Goal: Information Seeking & Learning: Understand process/instructions

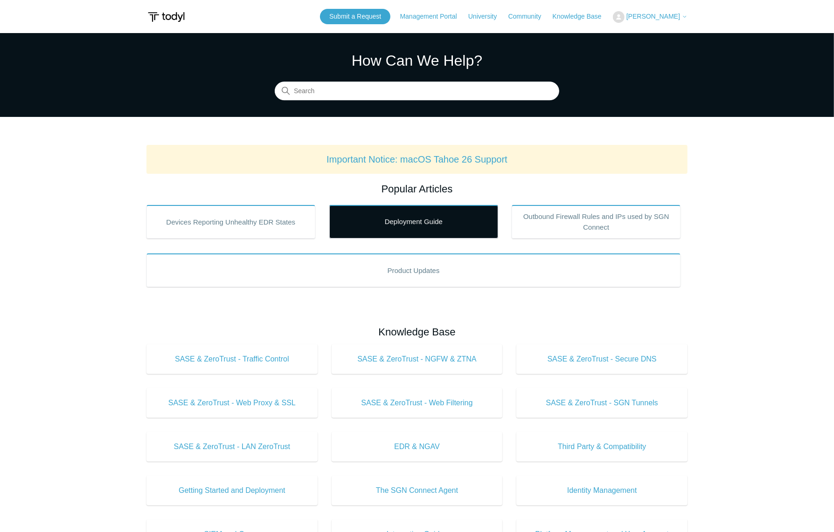
click at [365, 223] on link "Deployment Guide" at bounding box center [413, 222] width 169 height 34
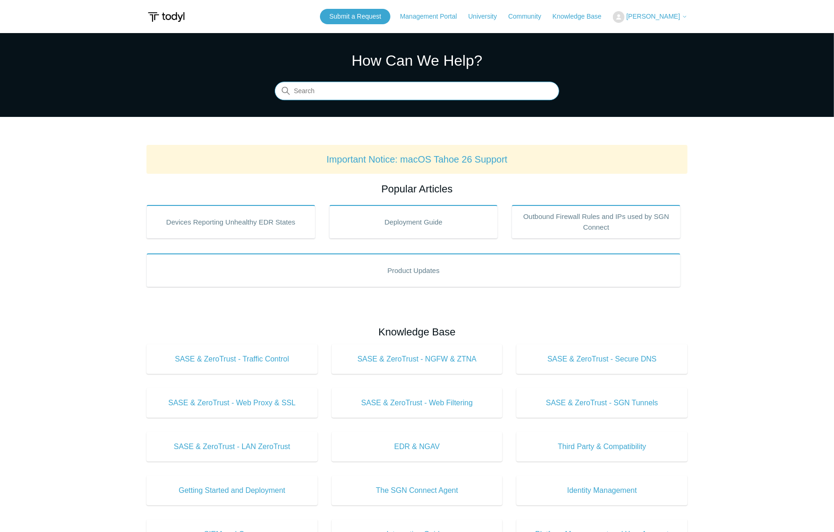
click at [343, 94] on input "Search" at bounding box center [417, 91] width 284 height 19
type input "sequoia"
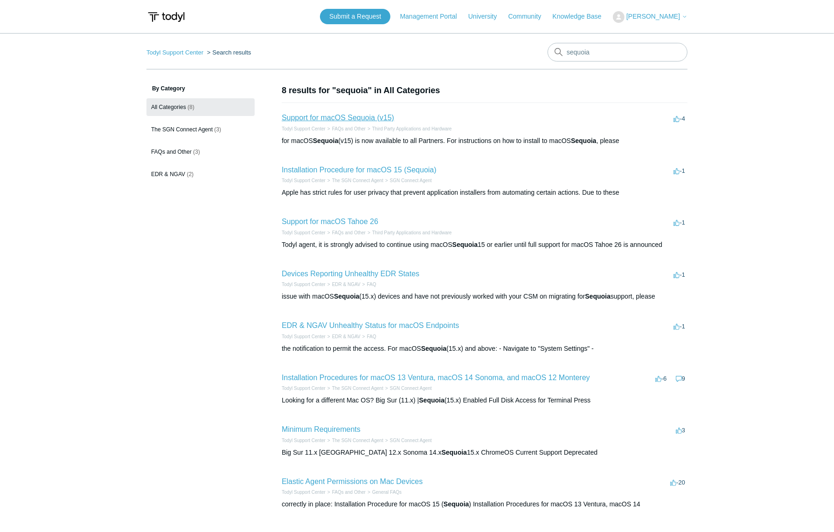
click at [338, 119] on link "Support for macOS Sequoia (v15)" at bounding box center [338, 118] width 112 height 8
click at [313, 170] on link "Installation Procedure for macOS 15 (Sequoia)" at bounding box center [359, 170] width 155 height 8
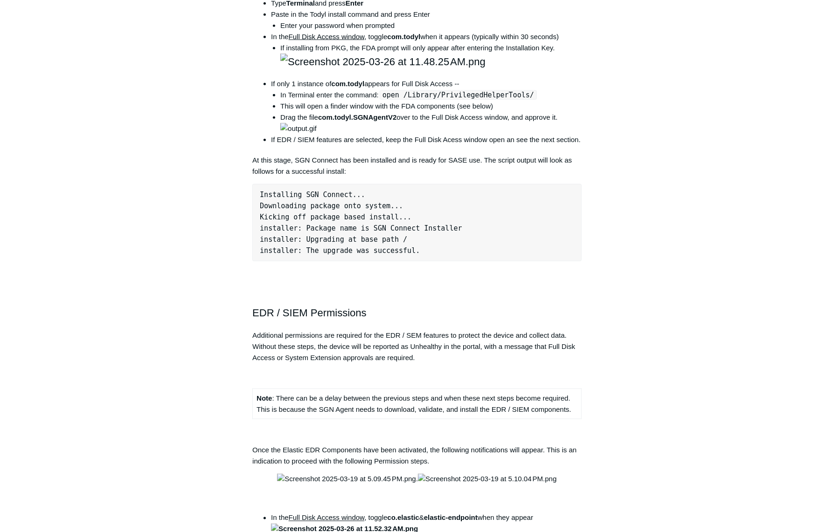
scroll to position [860, 0]
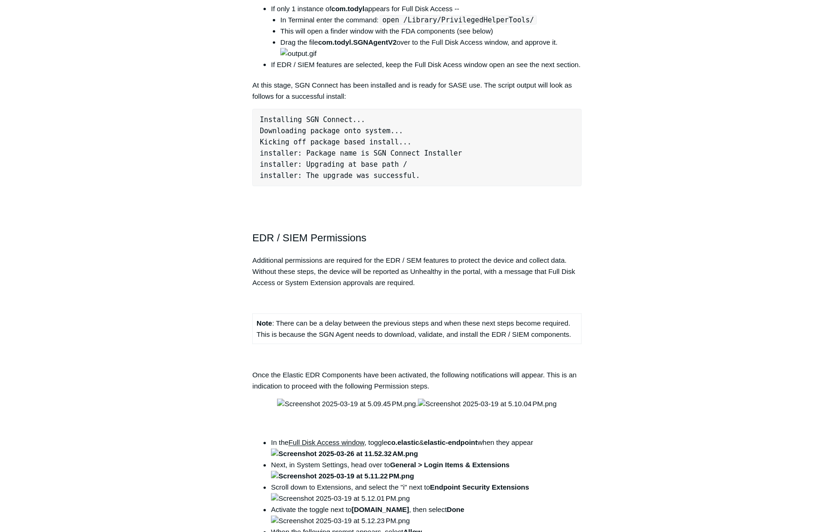
drag, startPoint x: 251, startPoint y: 108, endPoint x: 440, endPoint y: 429, distance: 371.9
click at [440, 429] on article "Installation Procedure for macOS 15 (Sequoia) Follow Not yet followed by anyone…" at bounding box center [416, 104] width 357 height 1758
drag, startPoint x: 440, startPoint y: 429, endPoint x: 372, endPoint y: 361, distance: 95.6
copy div "Enabled Full Disk Access for Terminal Press CMD + Spacebar to open Spotlight Se…"
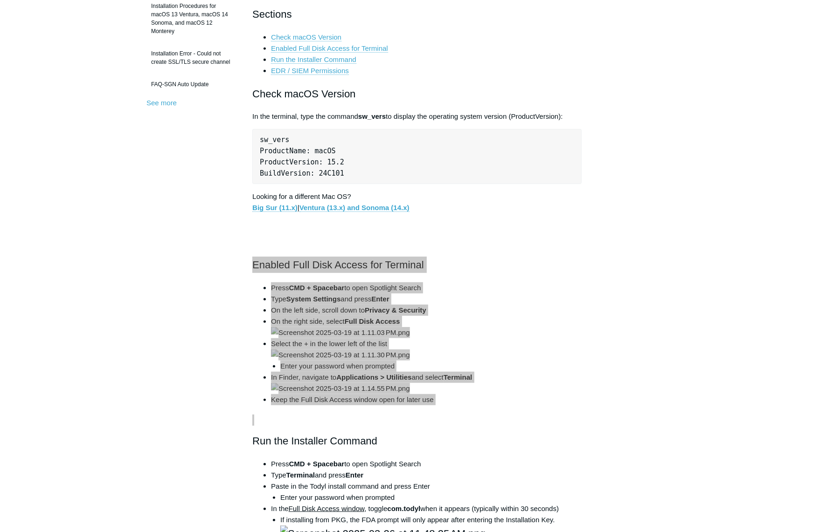
scroll to position [277, 0]
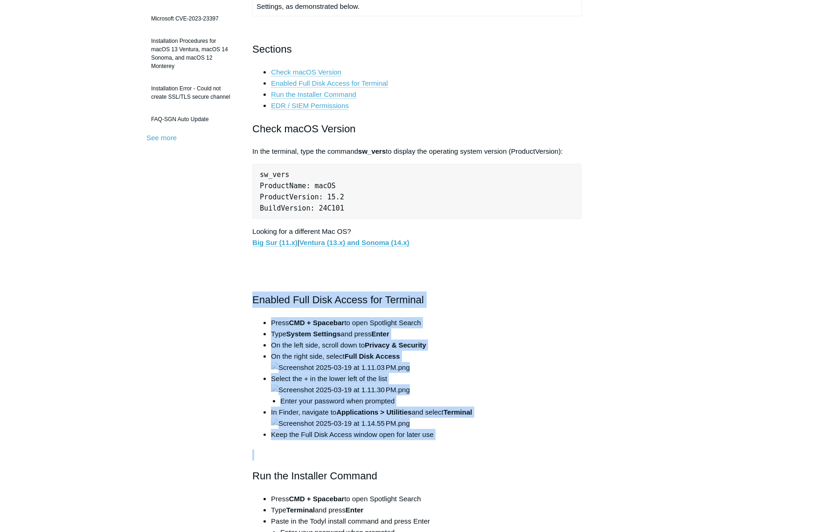
click at [338, 373] on img at bounding box center [340, 367] width 138 height 11
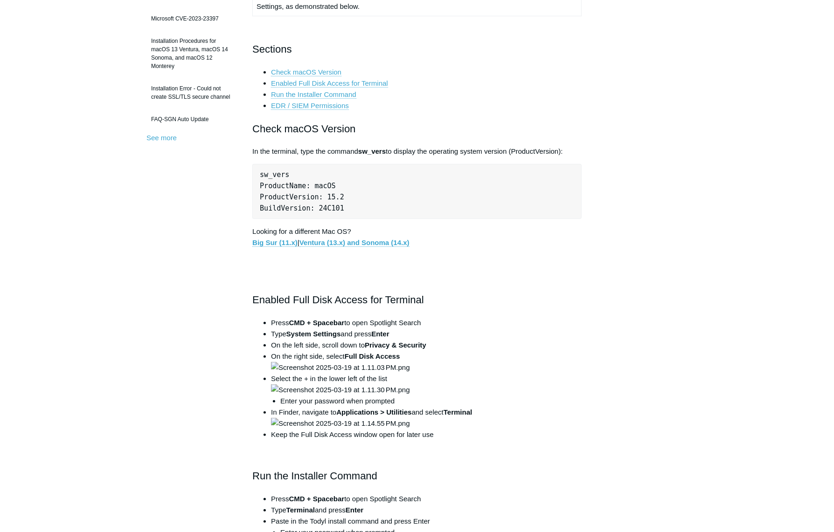
click at [409, 373] on img at bounding box center [340, 367] width 138 height 11
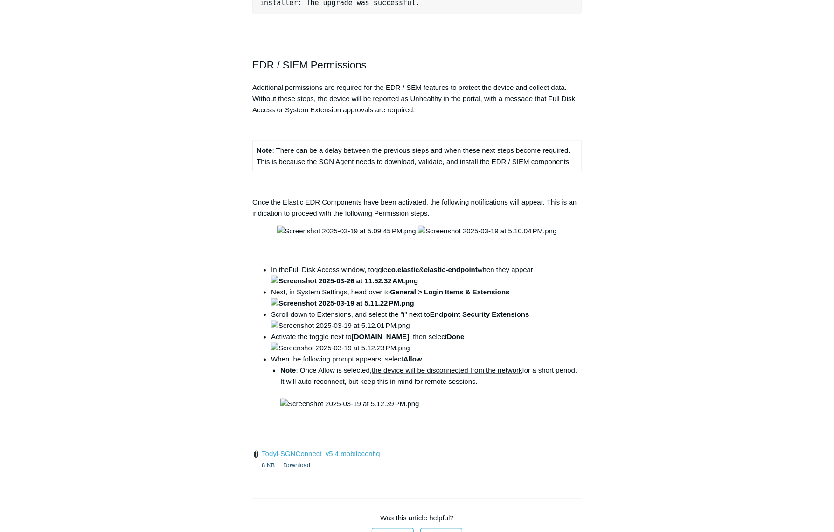
scroll to position [1035, 0]
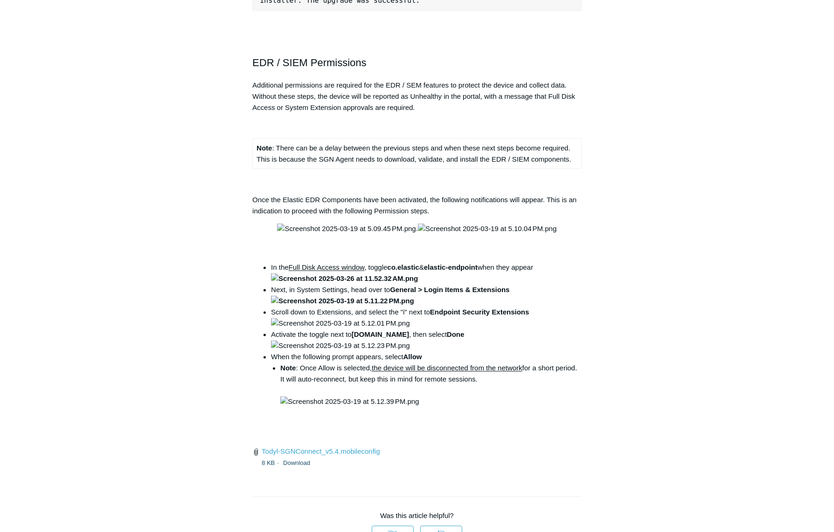
drag, startPoint x: 254, startPoint y: 285, endPoint x: 374, endPoint y: 286, distance: 120.3
drag, startPoint x: 374, startPoint y: 286, endPoint x: 358, endPoint y: 288, distance: 16.9
drag, startPoint x: 271, startPoint y: 309, endPoint x: 398, endPoint y: 322, distance: 127.5
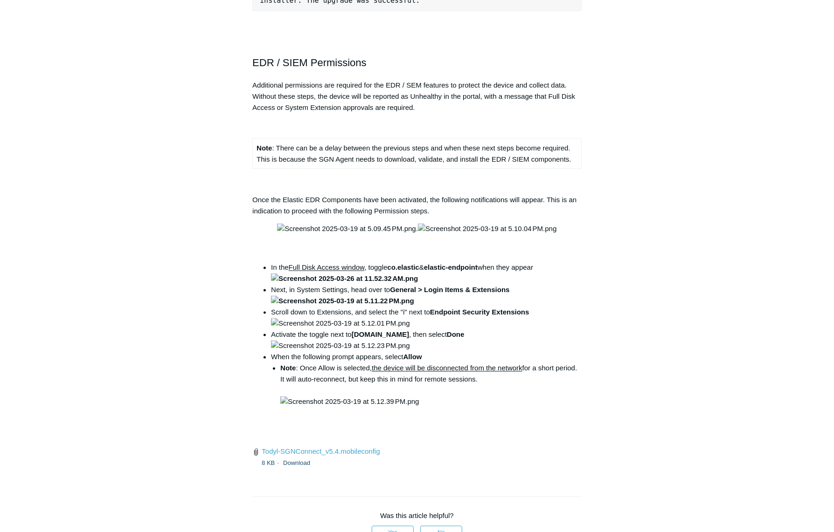
drag, startPoint x: 398, startPoint y: 322, endPoint x: 345, endPoint y: 319, distance: 53.7
copy ul "Press CMD + Spacebar to open Spotlight Search Type Terminal and press Enter"
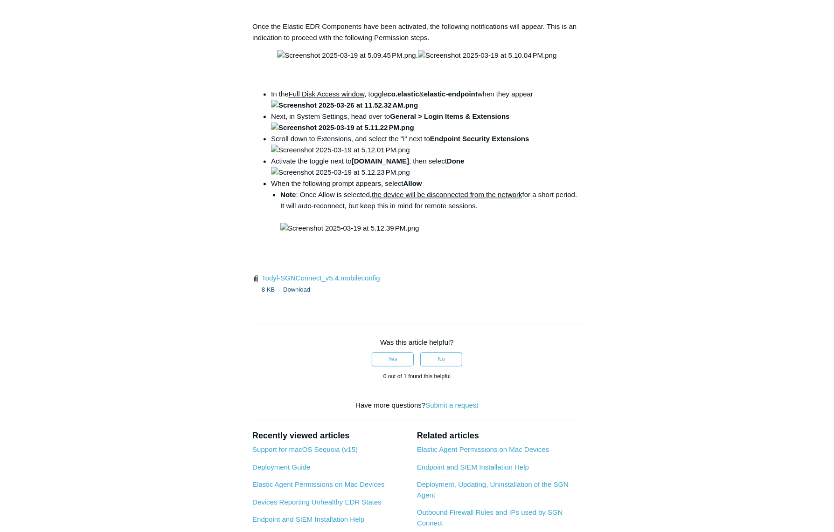
scroll to position [1210, 0]
drag, startPoint x: 274, startPoint y: 168, endPoint x: 407, endPoint y: 170, distance: 133.3
drag, startPoint x: 407, startPoint y: 170, endPoint x: 364, endPoint y: 164, distance: 43.3
copy li "Enter your password when prompted"
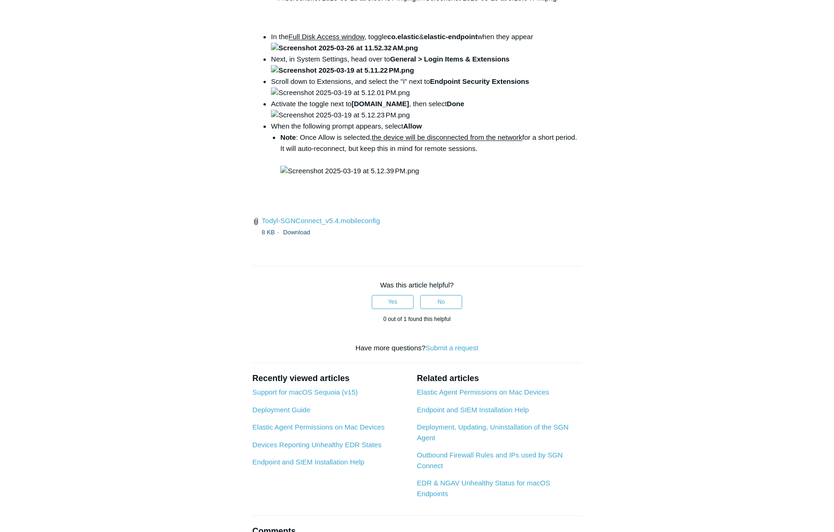
scroll to position [1268, 0]
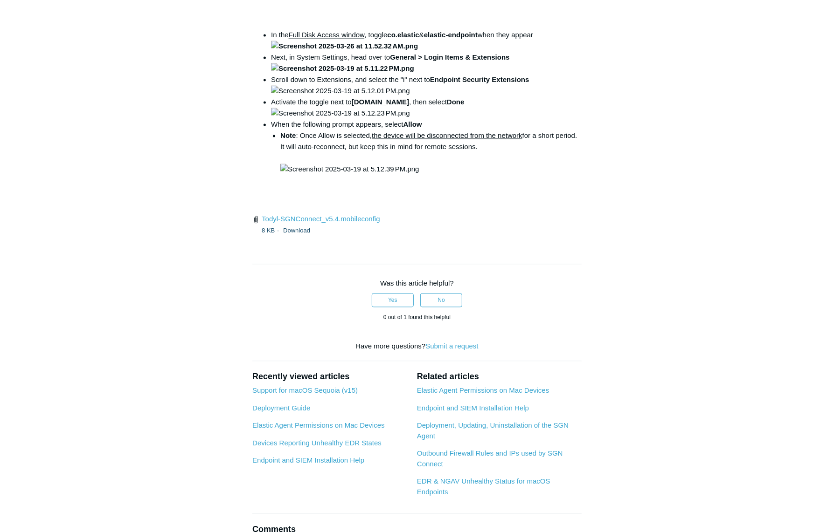
drag, startPoint x: 271, startPoint y: 122, endPoint x: 554, endPoint y: 170, distance: 287.1
copy li "In the Full Disk Access window , toggle com.todyl when it appears (typically wi…"
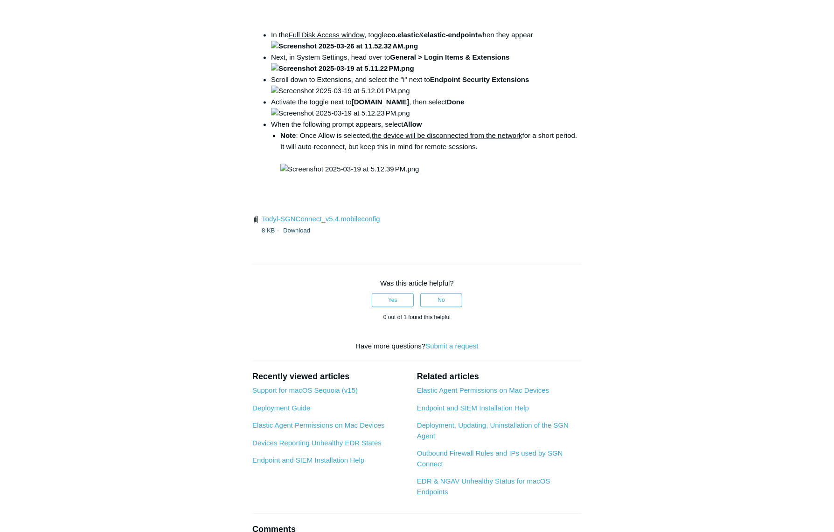
drag, startPoint x: 271, startPoint y: 284, endPoint x: 572, endPoint y: 517, distance: 380.4
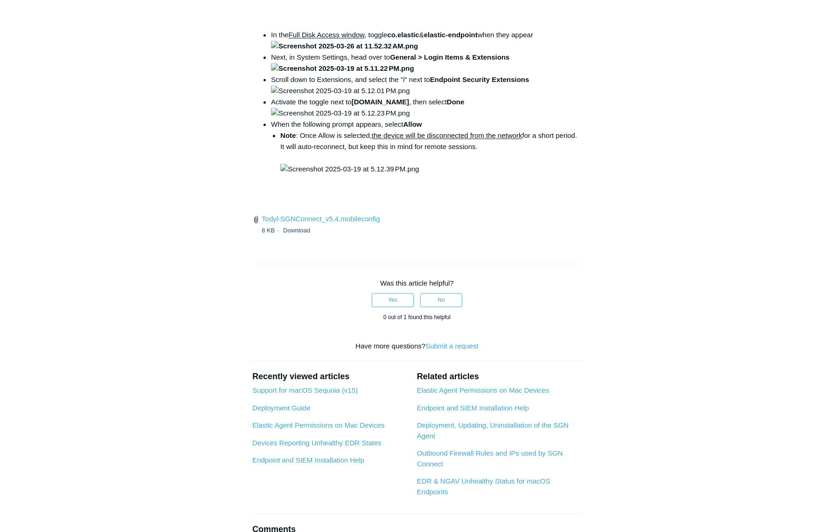
copy div "If only 1 instance of com.todyl appears for Full Disk Access -- In Terminal ent…"
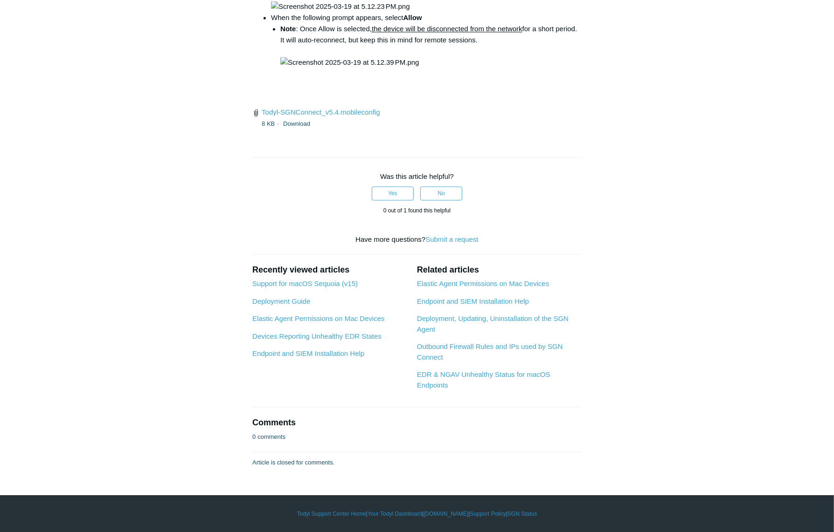
scroll to position [1559, 0]
drag, startPoint x: 365, startPoint y: 263, endPoint x: 358, endPoint y: 281, distance: 18.3
drag, startPoint x: 354, startPoint y: 282, endPoint x: 336, endPoint y: 284, distance: 18.3
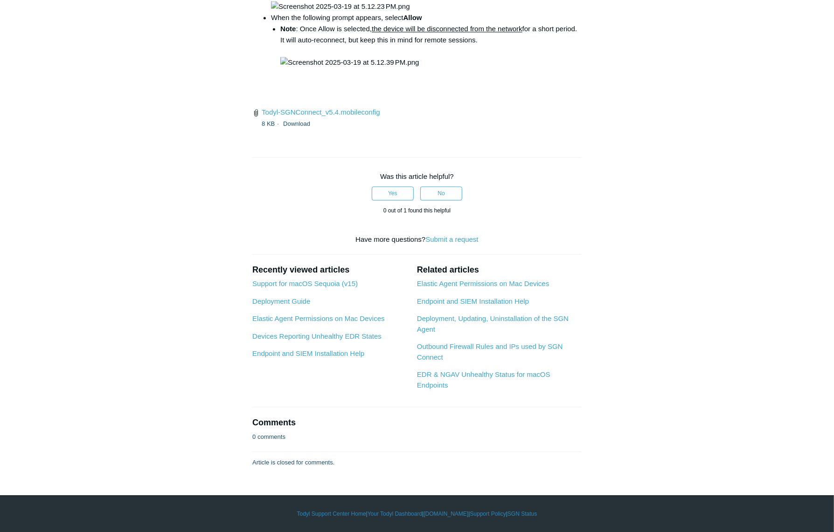
drag, startPoint x: 336, startPoint y: 284, endPoint x: 311, endPoint y: 272, distance: 27.3
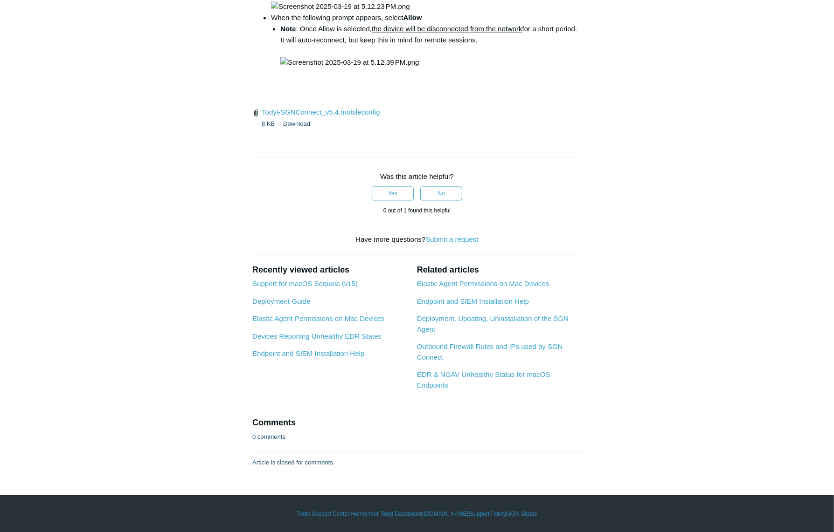
drag, startPoint x: 320, startPoint y: 300, endPoint x: 299, endPoint y: 294, distance: 21.8
drag, startPoint x: 304, startPoint y: 286, endPoint x: 279, endPoint y: 286, distance: 25.2
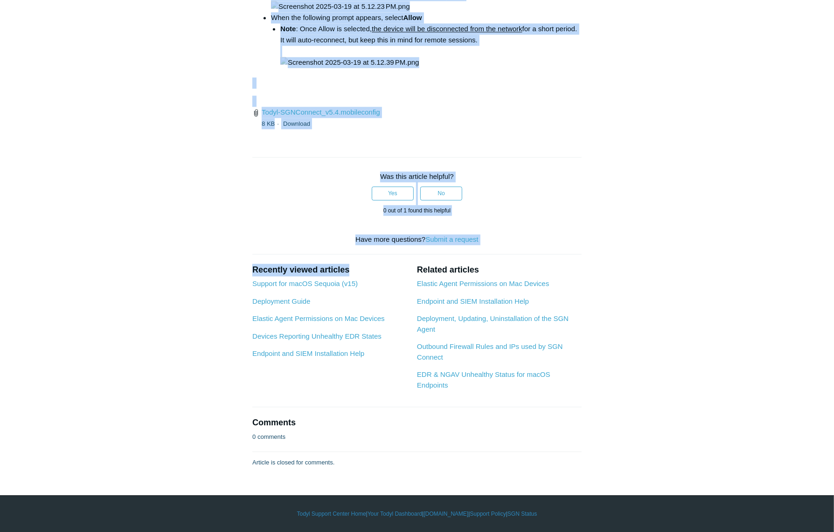
scroll to position [3006, 0]
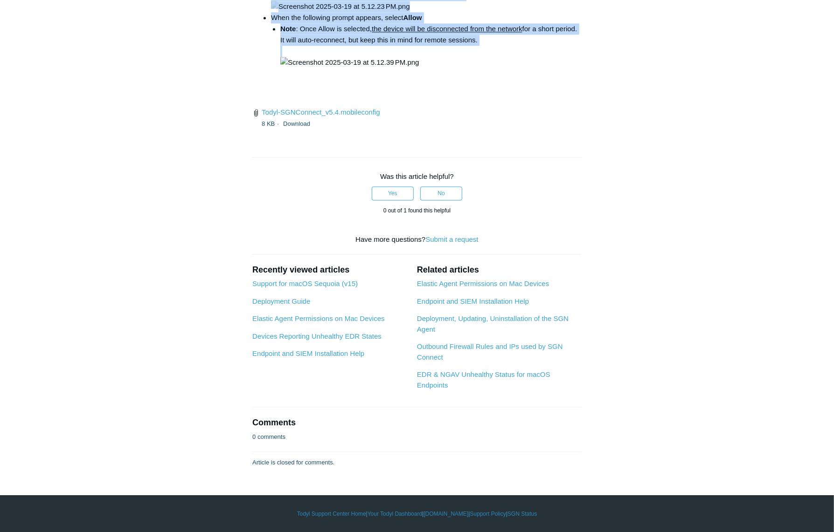
drag, startPoint x: 253, startPoint y: 131, endPoint x: 462, endPoint y: 290, distance: 262.8
copy div "LOR / IPSU Dolorsitame Consectetu adipiscinge sed doeiusmo tem inc UTL / ETD ma…"
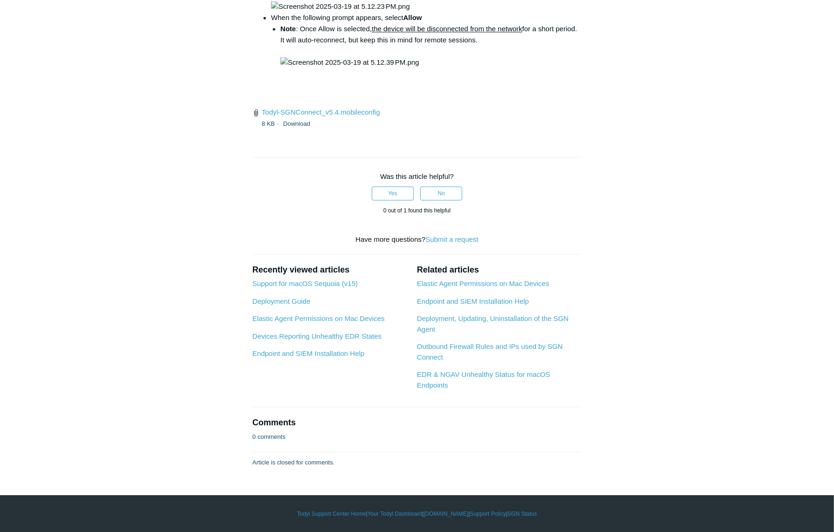
scroll to position [2133, 0]
drag, startPoint x: 75, startPoint y: 289, endPoint x: 130, endPoint y: 302, distance: 57.0
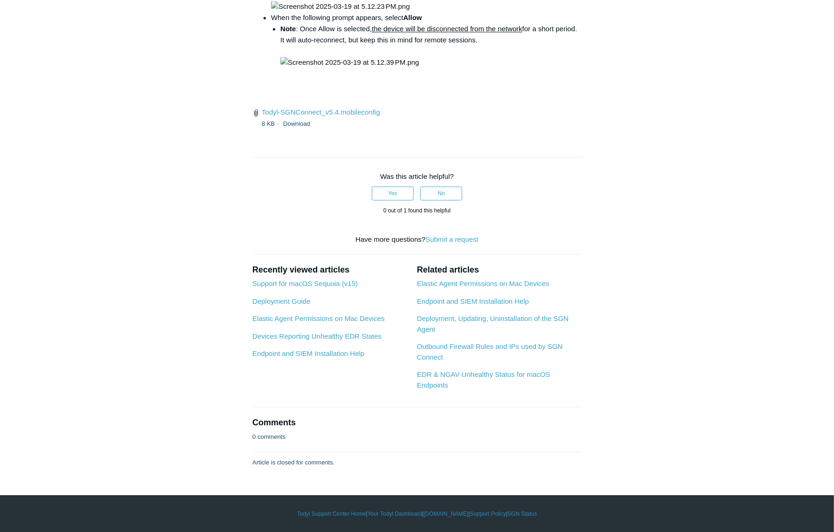
drag, startPoint x: 369, startPoint y: 431, endPoint x: 327, endPoint y: 430, distance: 42.0
click at [327, 12] on img at bounding box center [340, 6] width 138 height 11
